Goal: Task Accomplishment & Management: Manage account settings

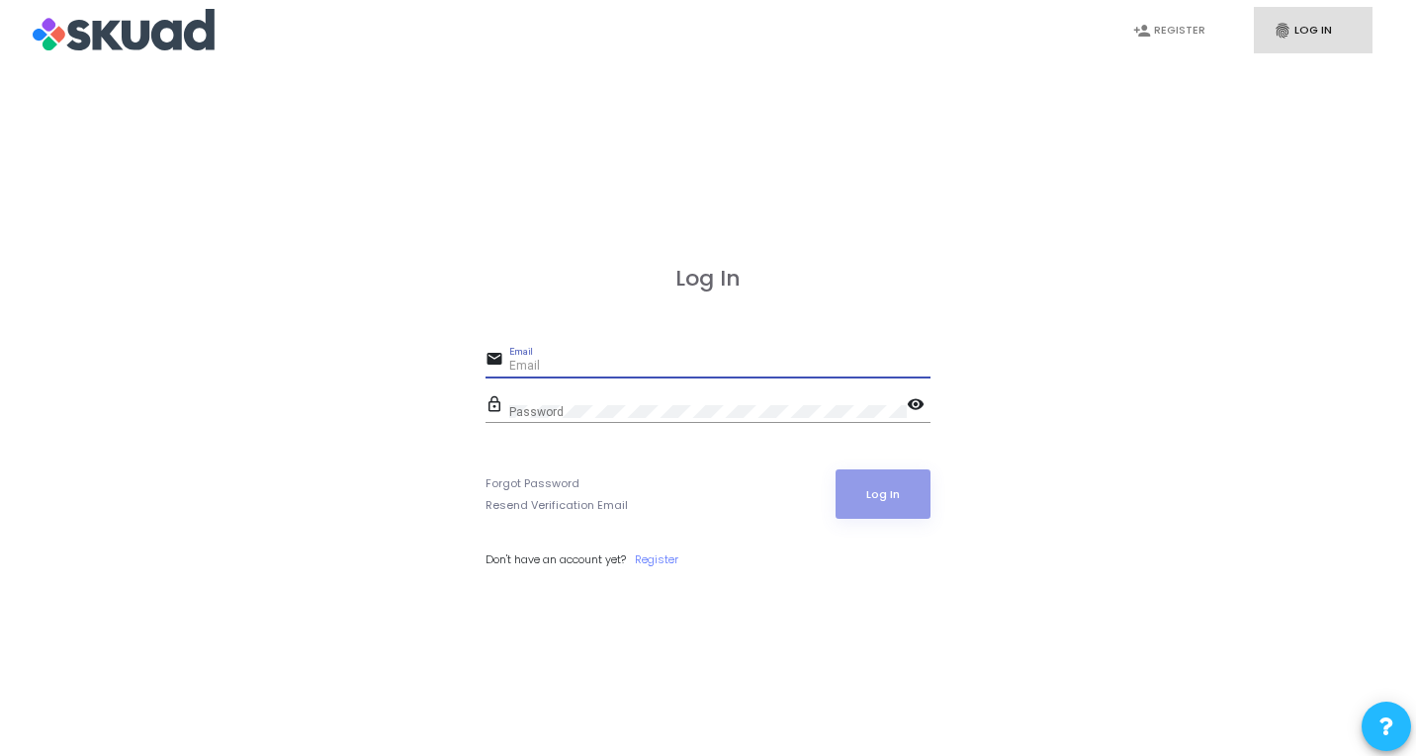
click at [548, 363] on input "Email" at bounding box center [719, 367] width 421 height 14
type input "[EMAIL_ADDRESS][DOMAIN_NAME]"
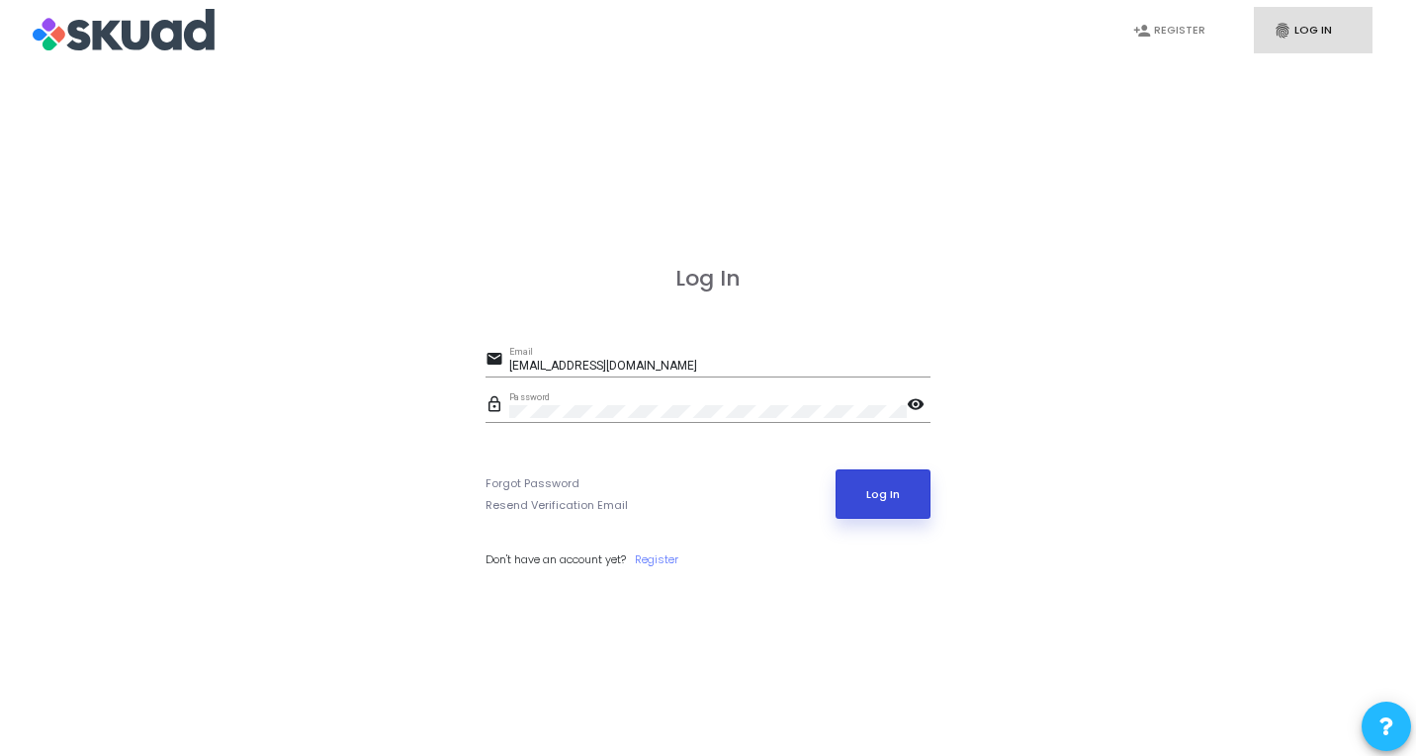
click at [900, 490] on button "Log In" at bounding box center [884, 494] width 96 height 49
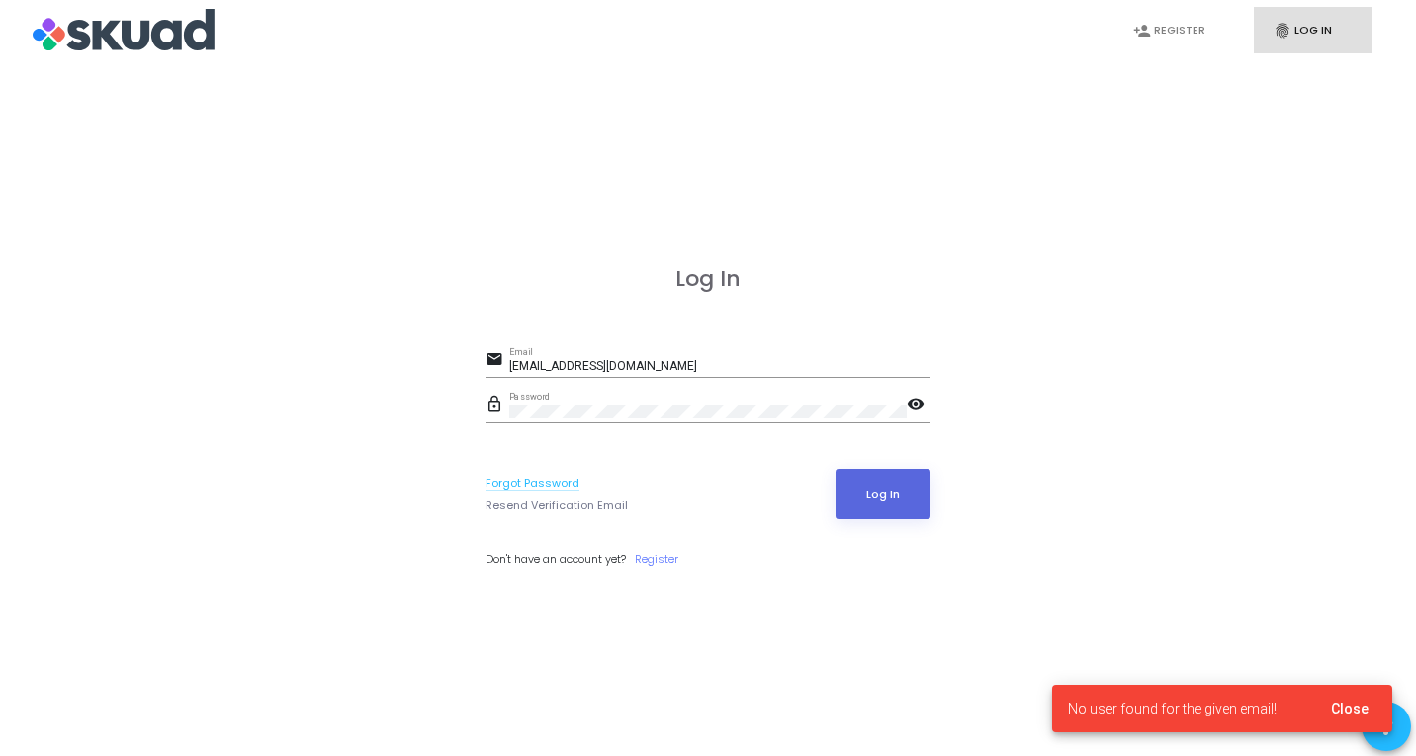
click at [532, 480] on link "Forgot Password" at bounding box center [532, 484] width 94 height 17
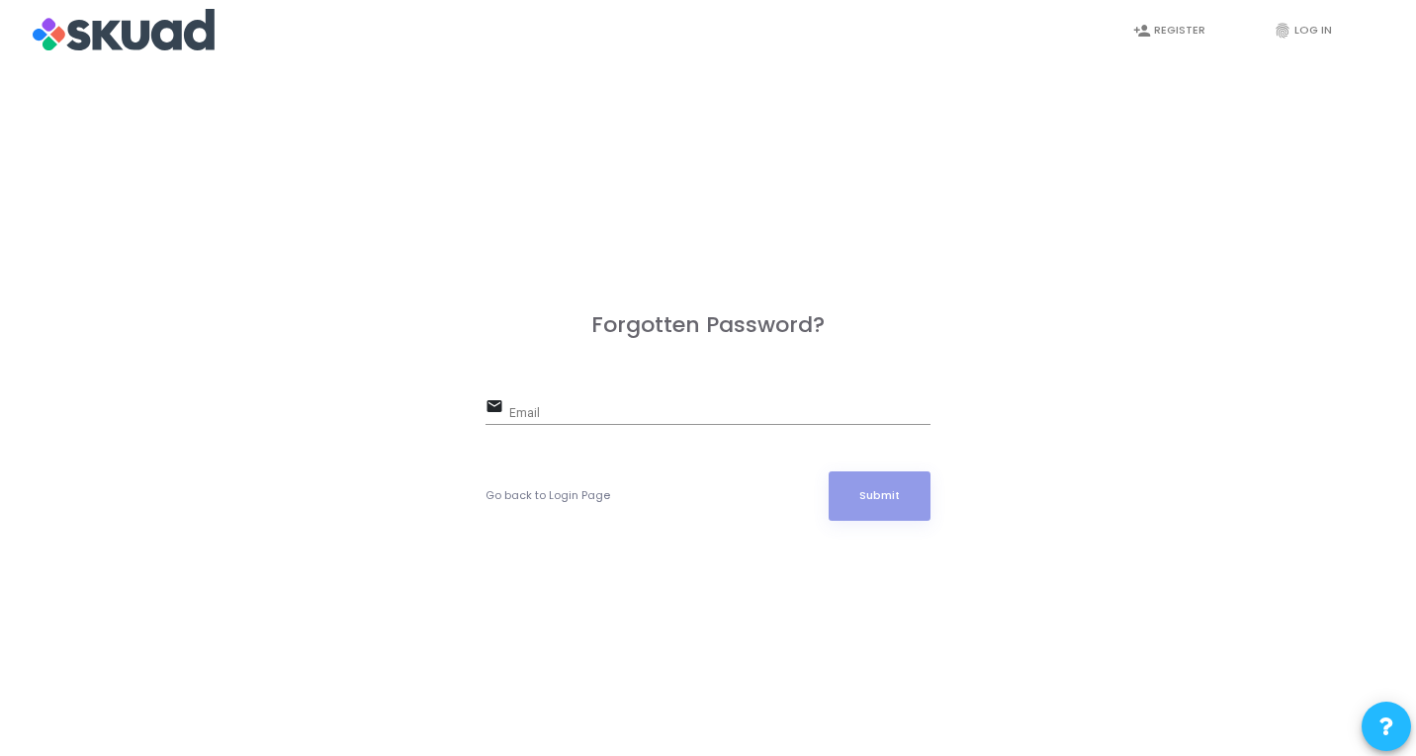
click at [537, 417] on input "Email" at bounding box center [719, 414] width 421 height 14
click at [1136, 156] on div "Forgotten Password? email rico30284 Email Field is not valid Go back to Login P…" at bounding box center [708, 438] width 1372 height 756
click at [577, 413] on input "rico30284" at bounding box center [719, 414] width 421 height 14
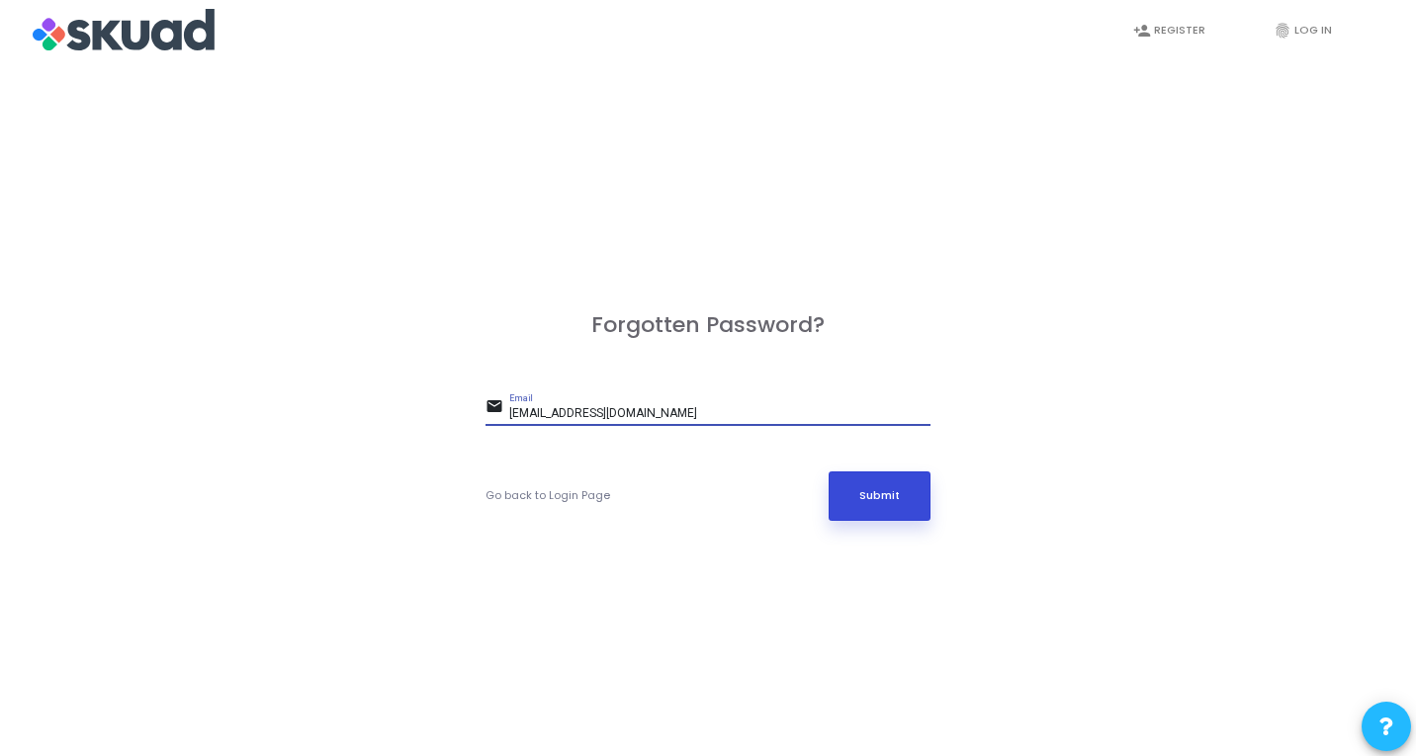
type input "[EMAIL_ADDRESS][DOMAIN_NAME]"
click at [856, 503] on button "Submit" at bounding box center [880, 496] width 103 height 49
click at [857, 502] on button "Submit" at bounding box center [880, 496] width 103 height 49
click at [529, 503] on link "Go back to Login Page" at bounding box center [547, 495] width 125 height 17
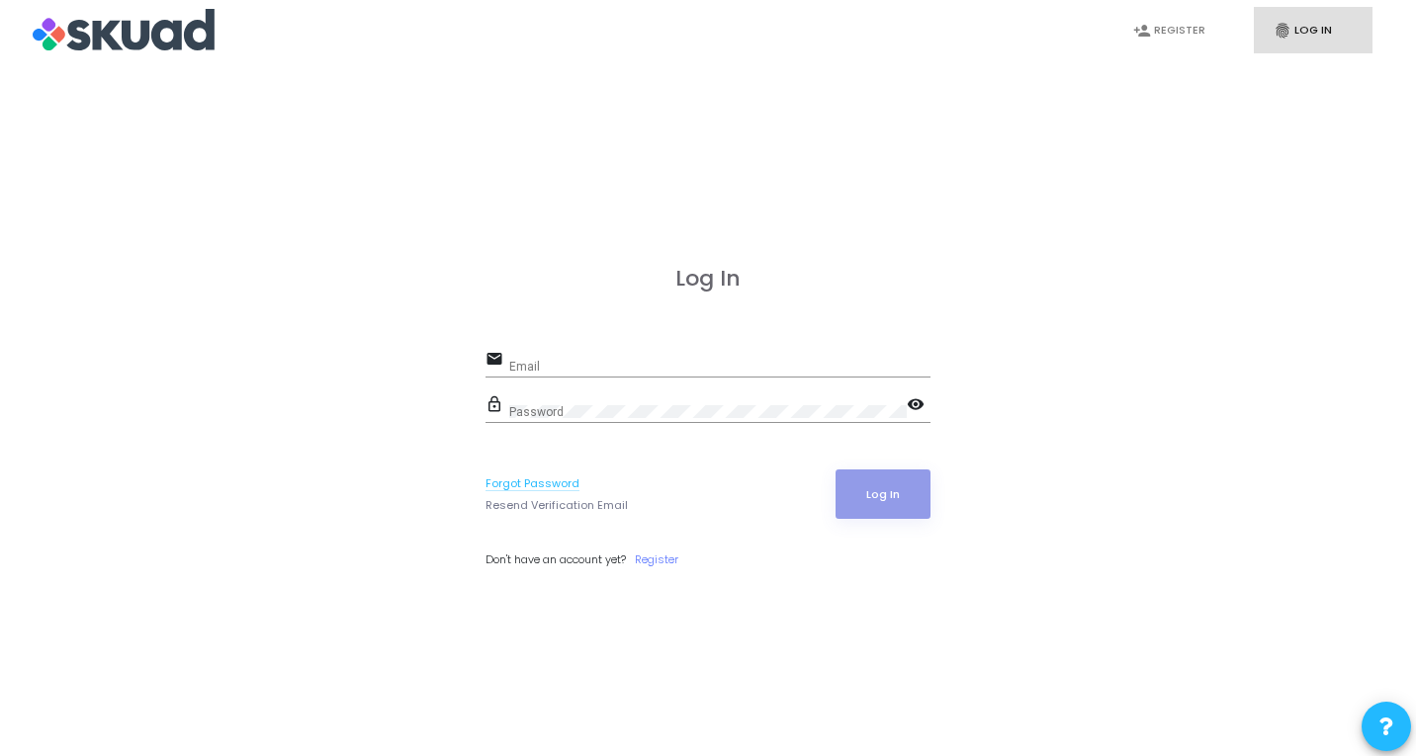
click at [551, 483] on link "Forgot Password" at bounding box center [532, 484] width 94 height 17
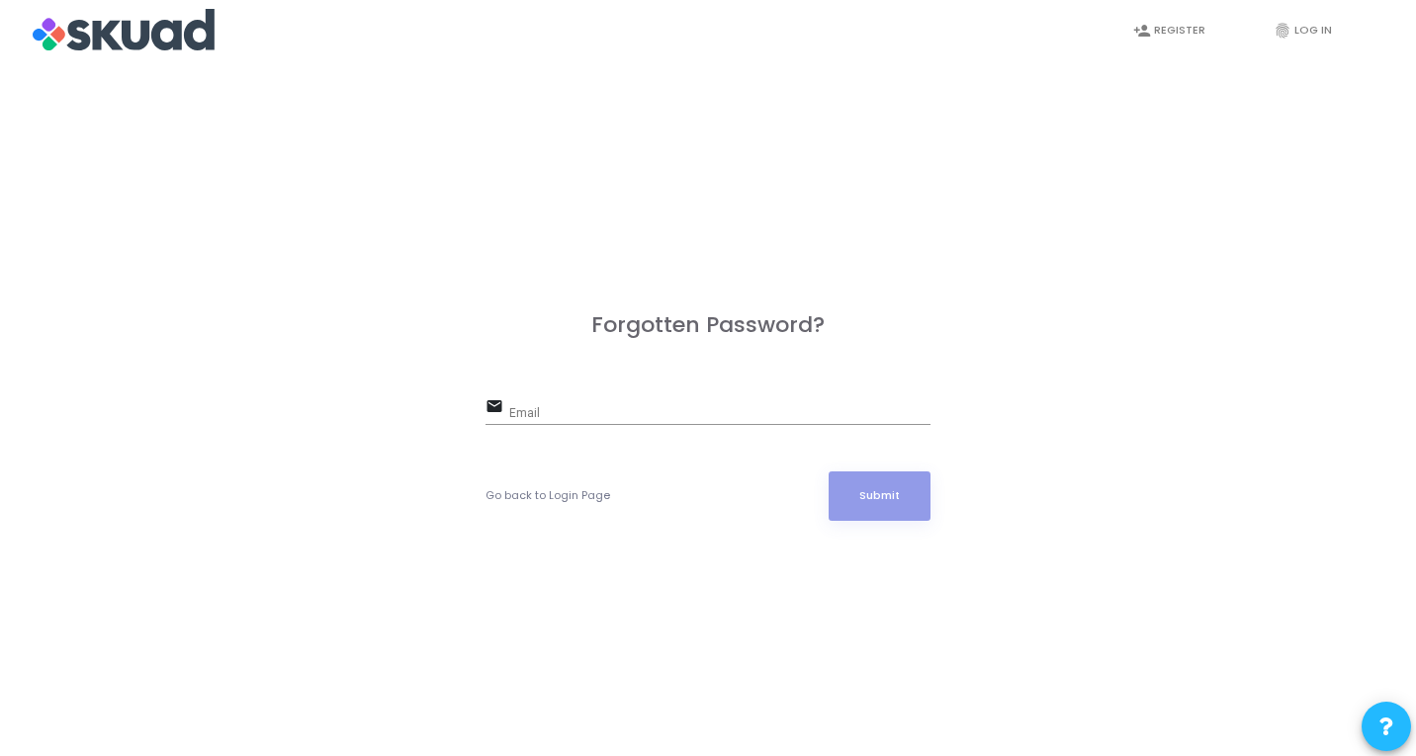
click at [532, 403] on div "Email" at bounding box center [719, 409] width 421 height 31
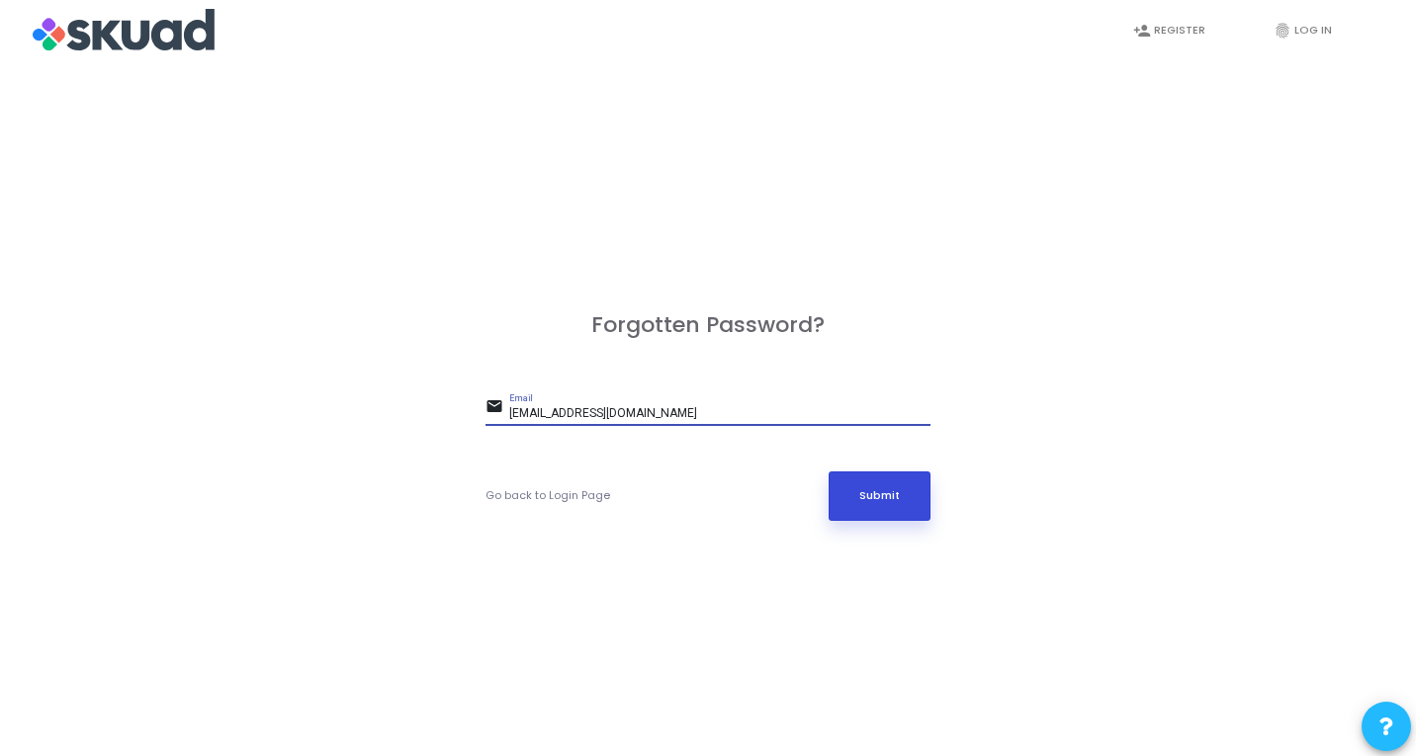
type input "[EMAIL_ADDRESS][DOMAIN_NAME]"
click at [849, 481] on button "Submit" at bounding box center [880, 496] width 103 height 49
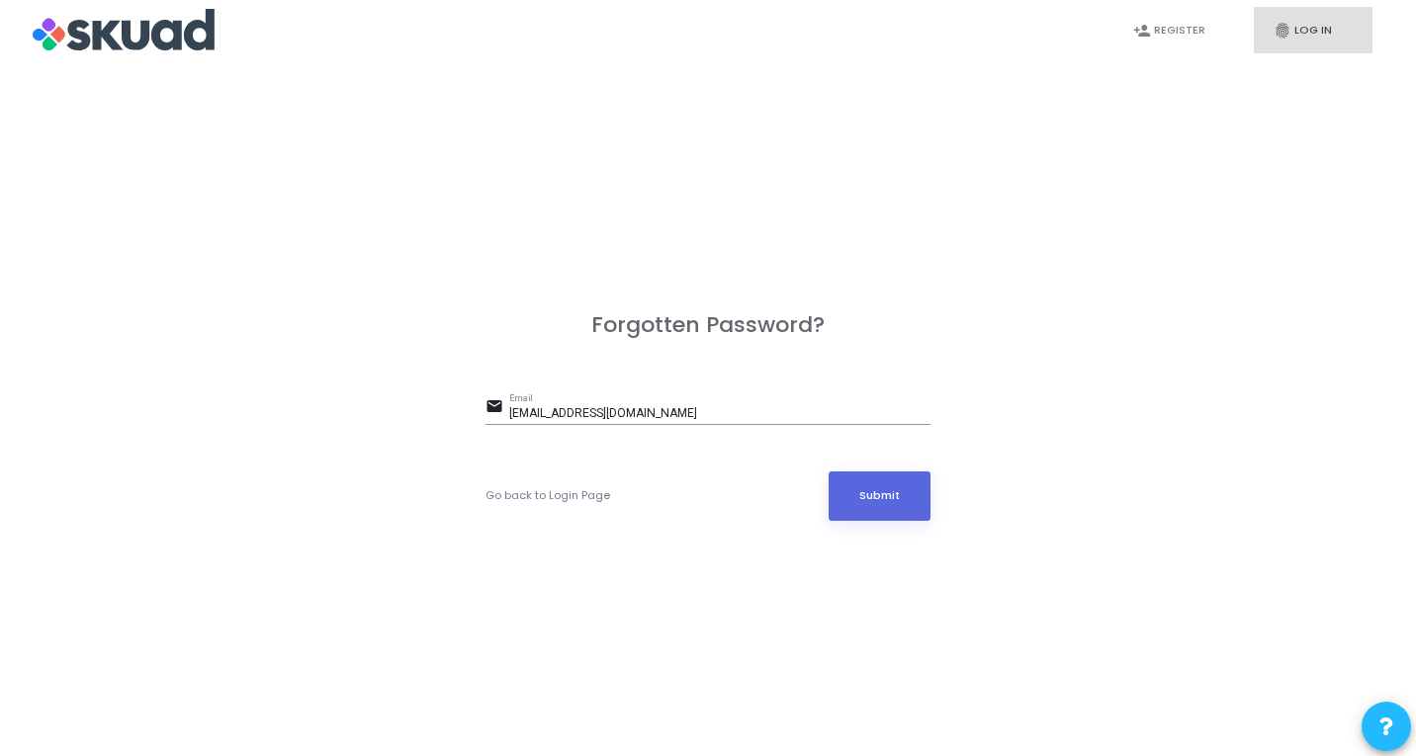
click at [1308, 33] on link "fingerprint Log In" at bounding box center [1313, 30] width 119 height 46
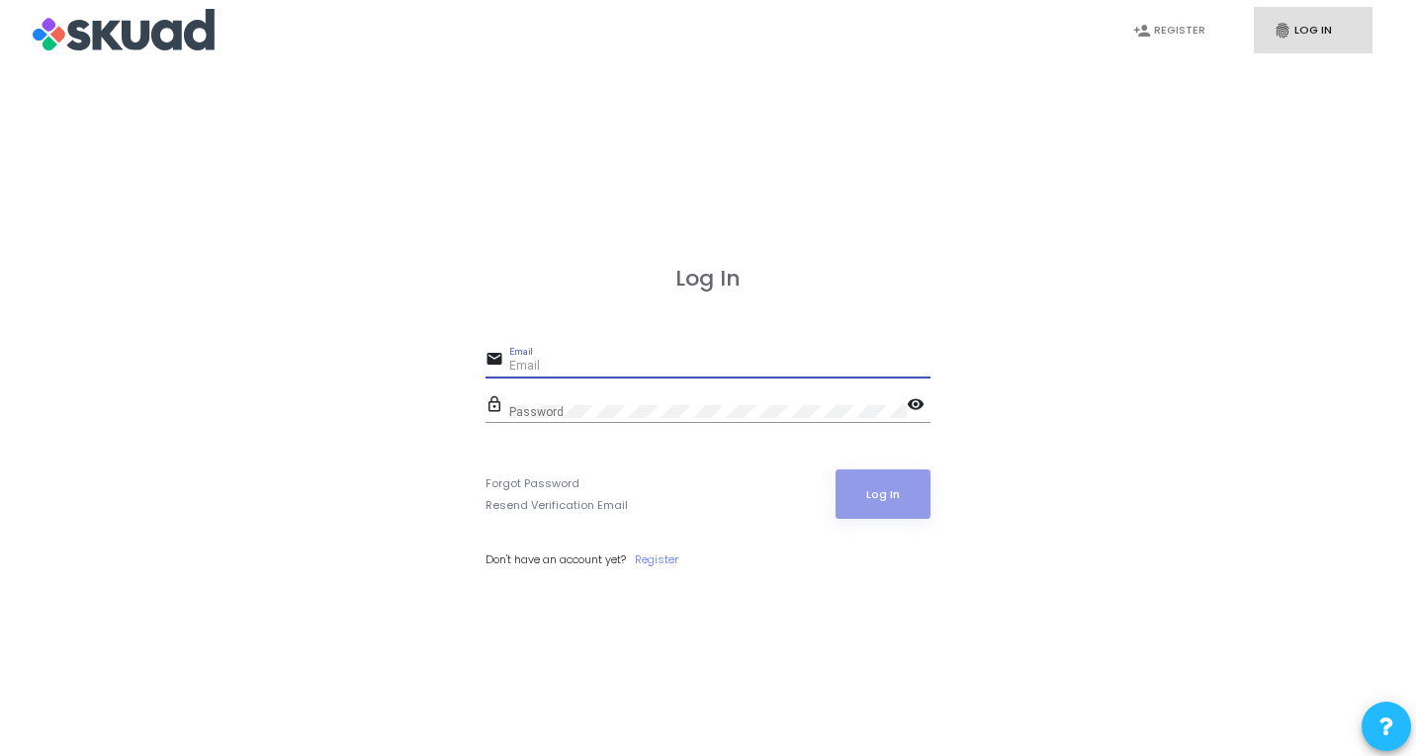
click at [527, 362] on input "Email" at bounding box center [719, 367] width 421 height 14
type input "rico"
